Goal: Information Seeking & Learning: Learn about a topic

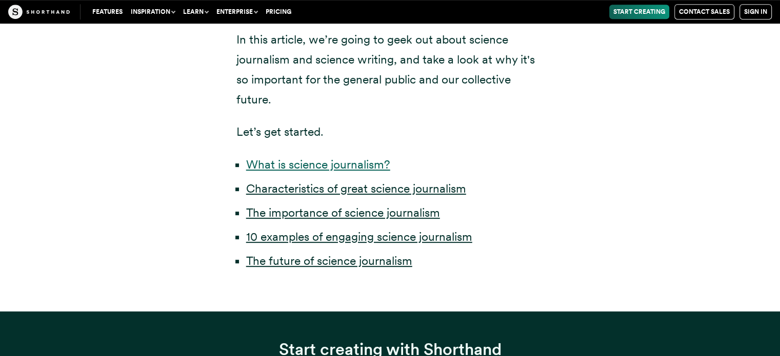
click at [337, 168] on link "What is science journalism?" at bounding box center [318, 164] width 144 height 14
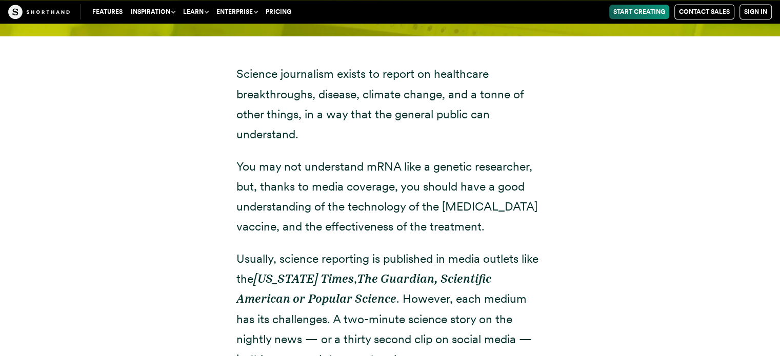
scroll to position [1216, 0]
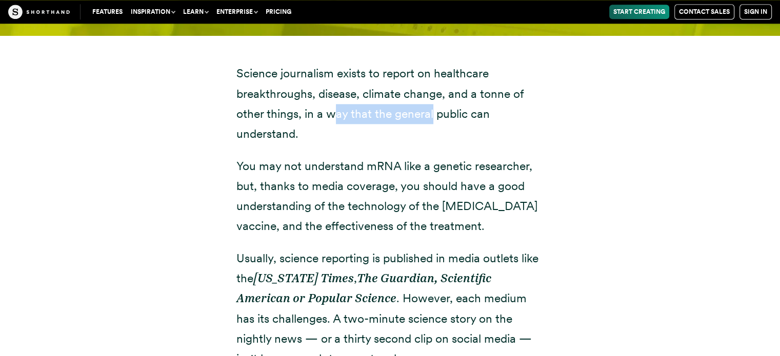
drag, startPoint x: 334, startPoint y: 111, endPoint x: 433, endPoint y: 110, distance: 98.4
click at [433, 110] on p "Science journalism exists to report on healthcare breakthroughs, disease, clima…" at bounding box center [390, 104] width 308 height 80
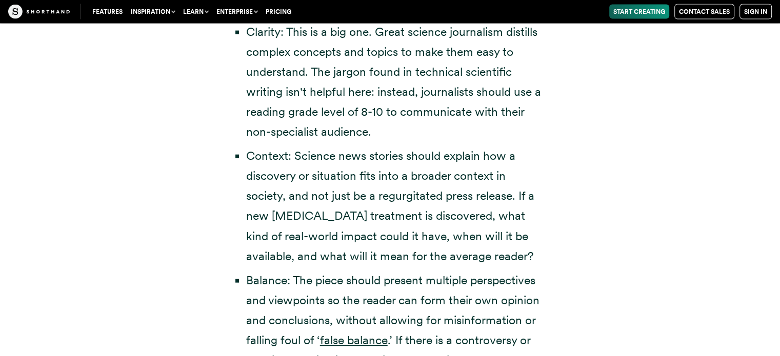
scroll to position [2139, 0]
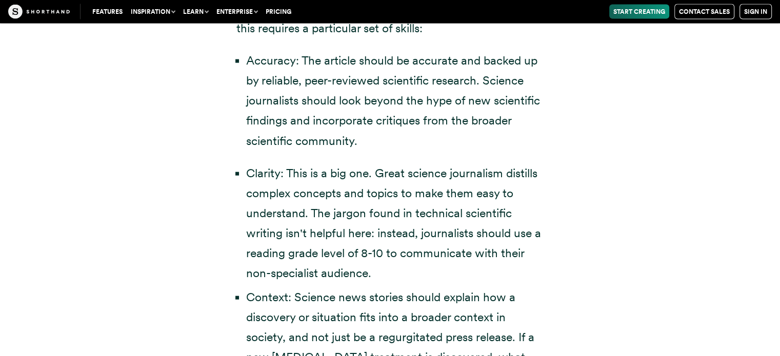
drag, startPoint x: 720, startPoint y: 1, endPoint x: 591, endPoint y: 301, distance: 327.0
click at [591, 301] on div "Science journalists must report on complex subjects so the average reader can u…" at bounding box center [390, 282] width 697 height 888
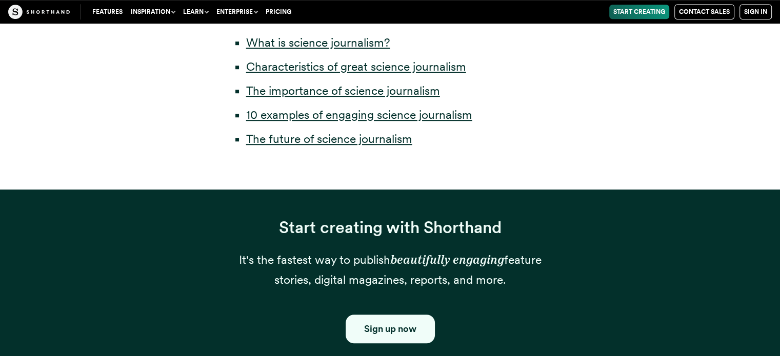
scroll to position [628, 0]
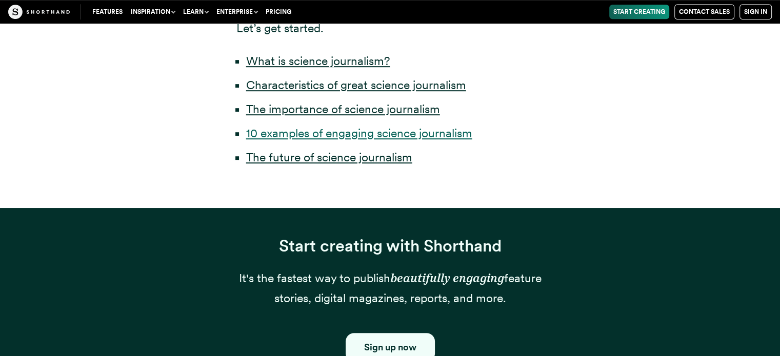
click at [357, 134] on link "10 examples of engaging science journalism" at bounding box center [359, 133] width 226 height 14
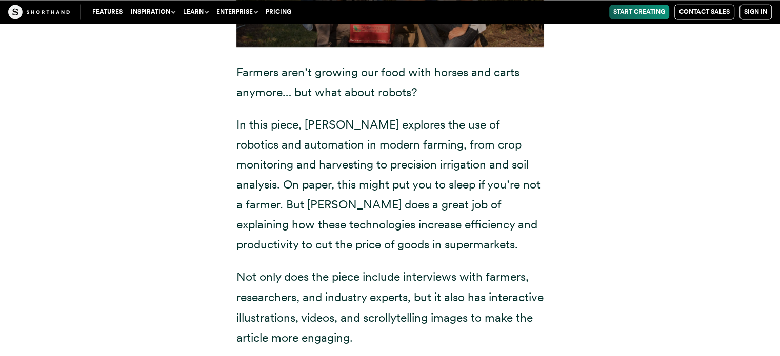
scroll to position [9449, 0]
drag, startPoint x: 237, startPoint y: 130, endPoint x: 348, endPoint y: 135, distance: 110.3
click at [348, 268] on p "Not only does the piece include interviews with farmers, researchers, and indus…" at bounding box center [390, 308] width 308 height 80
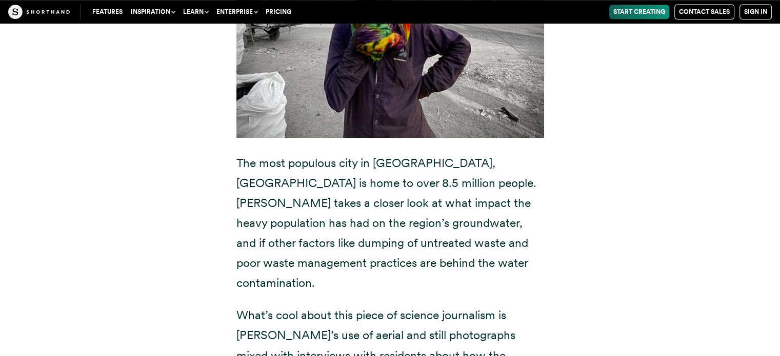
scroll to position [12418, 0]
